Goal: Communication & Community: Answer question/provide support

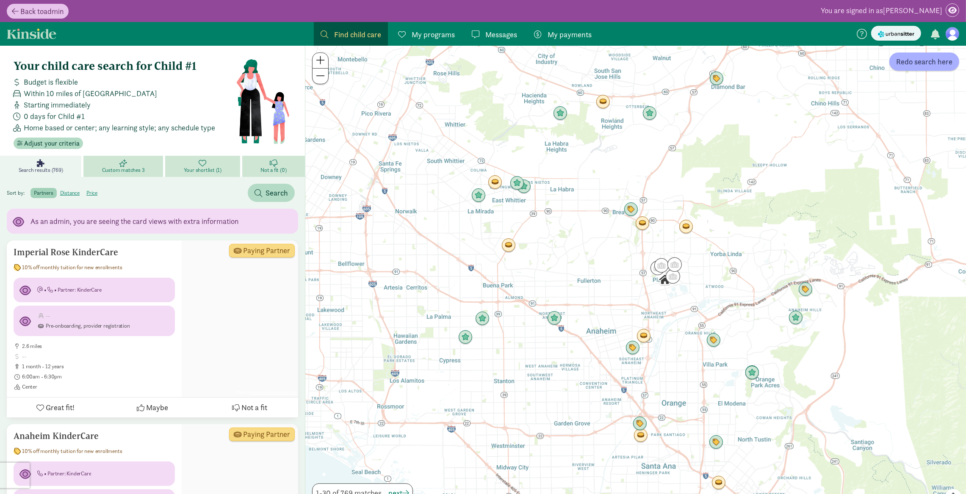
click at [483, 30] on div "Messages Messages" at bounding box center [494, 34] width 45 height 11
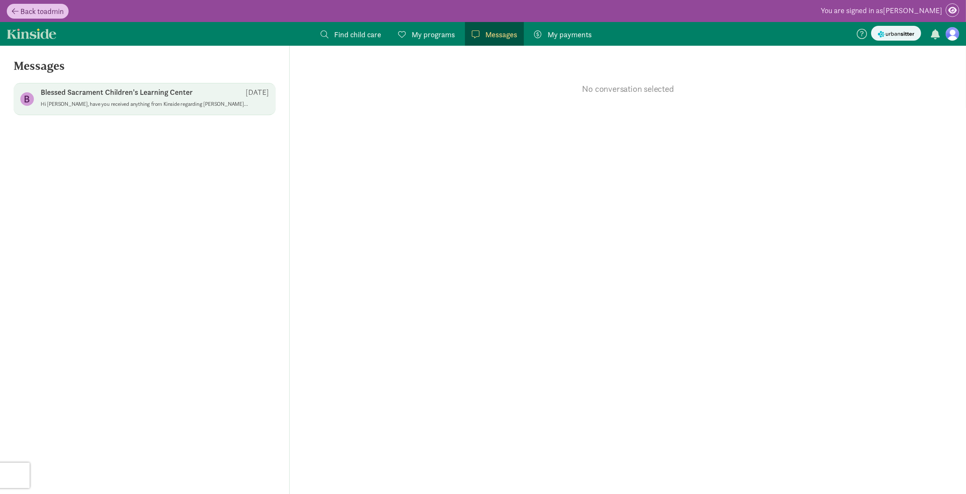
click at [176, 102] on p "Hi Linda, have you received anything from Kinside regarding Stevie Stoltzner? I…" at bounding box center [145, 104] width 208 height 7
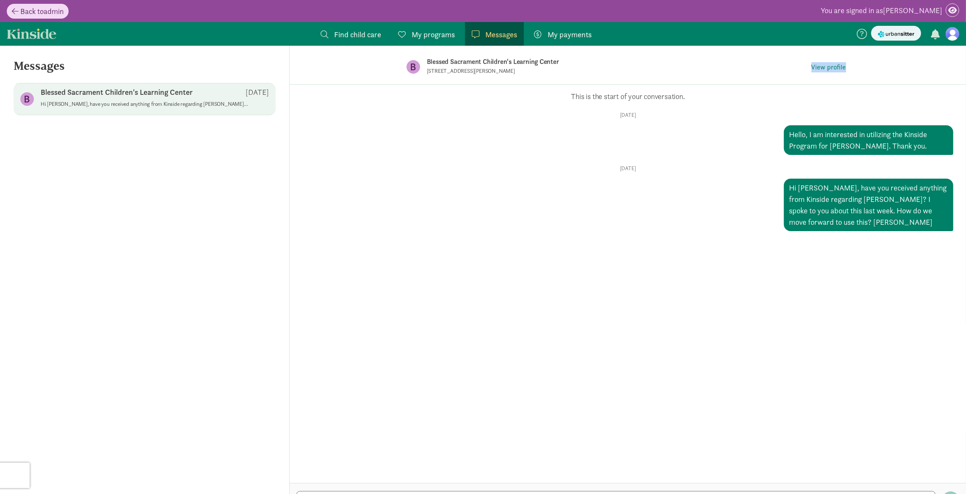
click at [18, 5] on link "Back to admin" at bounding box center [38, 11] width 62 height 15
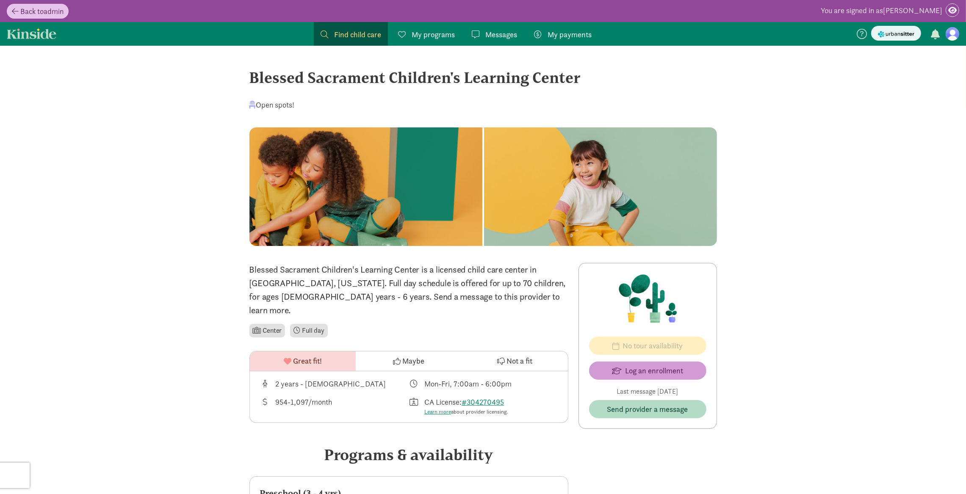
drag, startPoint x: 265, startPoint y: 80, endPoint x: 646, endPoint y: 77, distance: 380.7
copy div "Blessed Sacrament Children's Learning Center"
click at [38, 13] on span "Back to" at bounding box center [31, 11] width 23 height 10
